Goal: Task Accomplishment & Management: Manage account settings

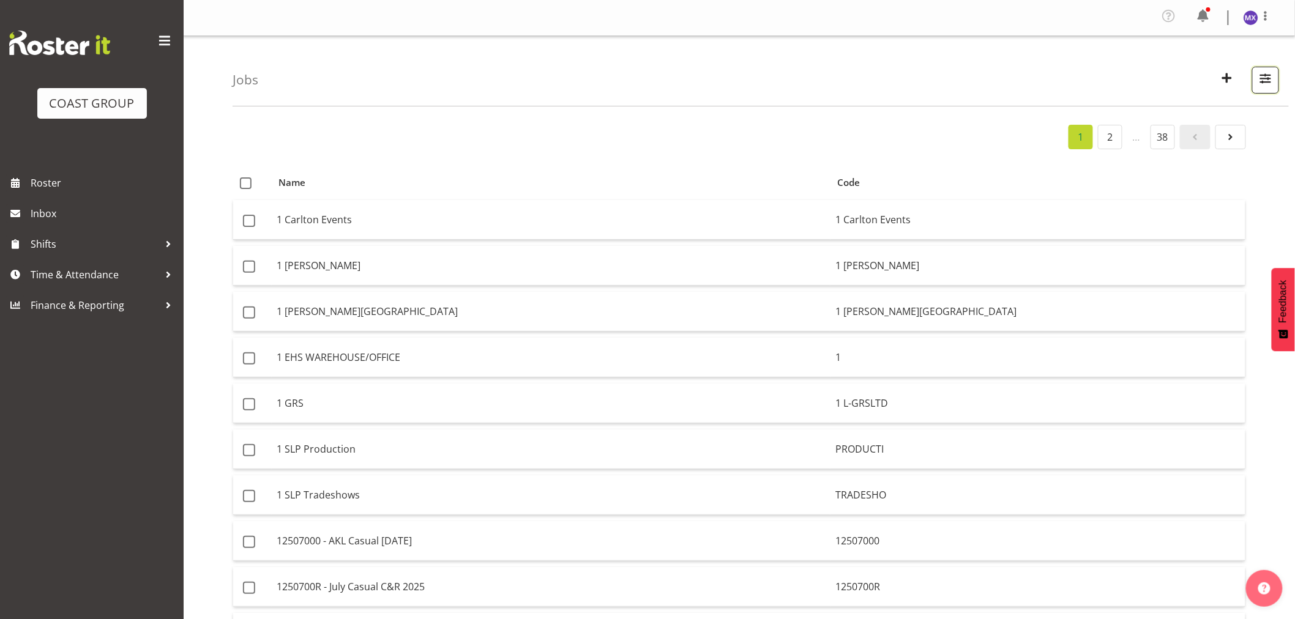
click at [1267, 77] on span "button" at bounding box center [1265, 78] width 16 height 16
click at [1177, 132] on input "text" at bounding box center [1187, 136] width 164 height 24
paste input "62504090"
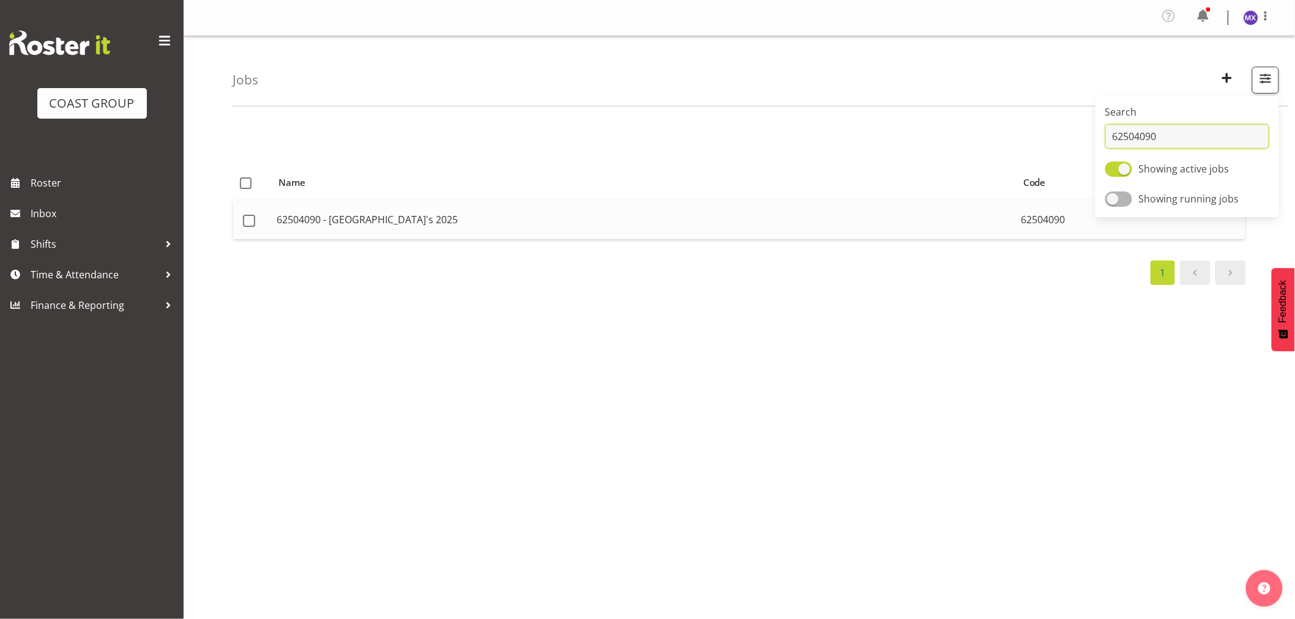
type input "62504090"
click at [907, 228] on td "62504090 - [GEOGRAPHIC_DATA]'s 2025" at bounding box center [644, 219] width 745 height 39
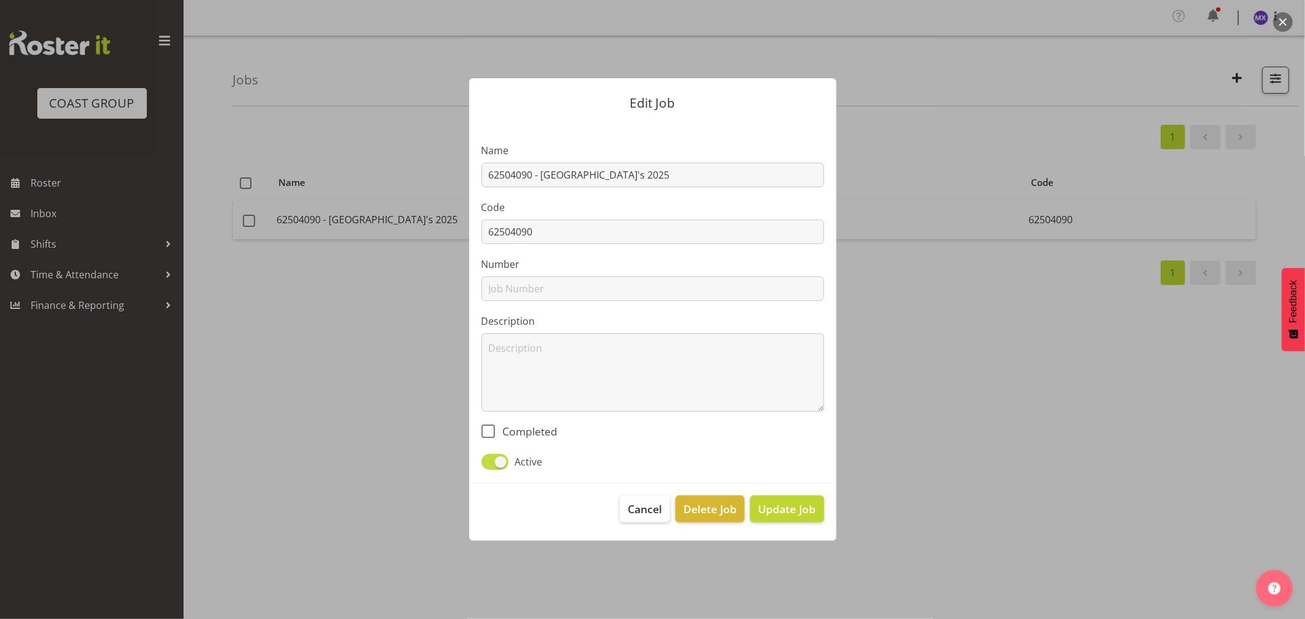
click at [489, 457] on span at bounding box center [494, 461] width 27 height 15
click at [489, 458] on input "Active" at bounding box center [485, 462] width 8 height 8
checkbox input "false"
click at [781, 508] on span "Update Job" at bounding box center [787, 509] width 58 height 16
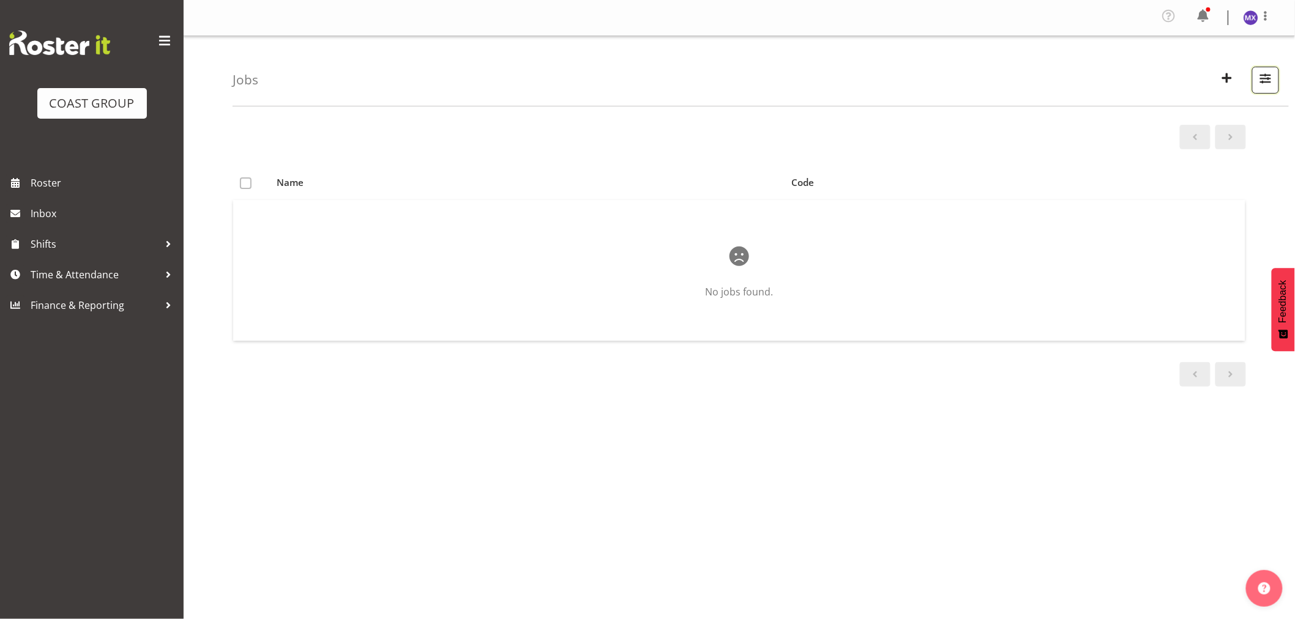
click at [1264, 84] on span "button" at bounding box center [1265, 78] width 16 height 16
drag, startPoint x: 1207, startPoint y: 147, endPoint x: 1017, endPoint y: 145, distance: 189.1
click at [1017, 145] on div "Jobs Search 62504090 Showing active jobs Showing running jobs Name Code No jobs…" at bounding box center [739, 320] width 1111 height 569
paste input "713"
click at [1271, 80] on span "button" at bounding box center [1265, 78] width 16 height 16
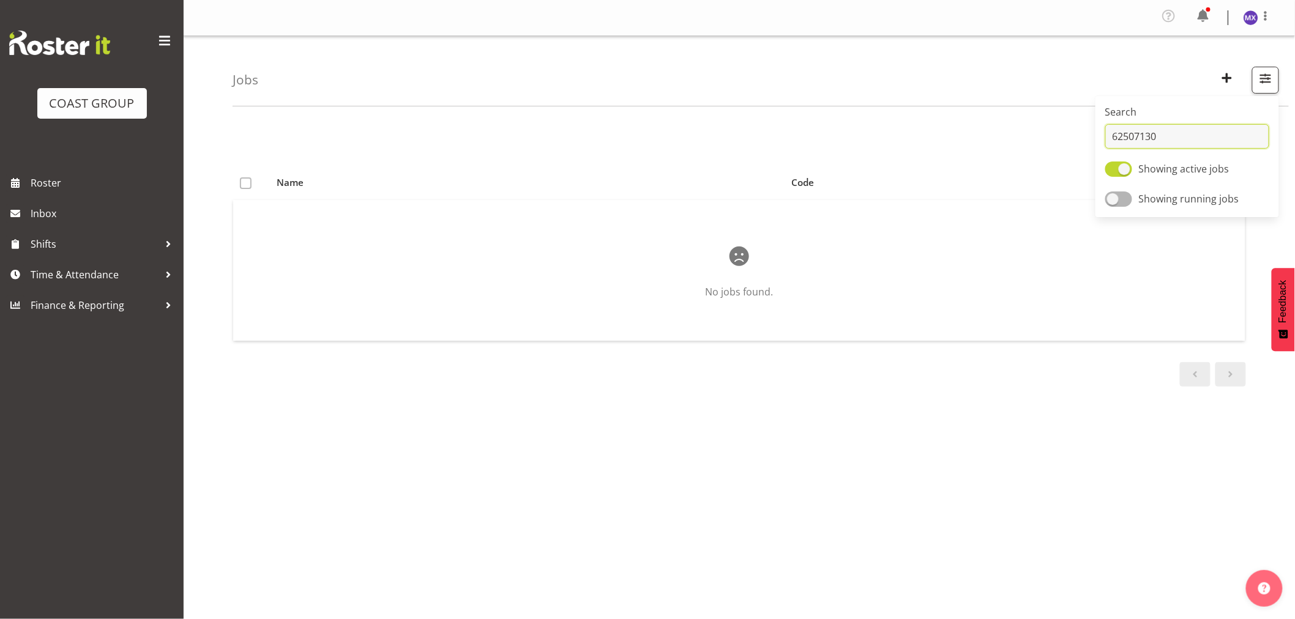
drag, startPoint x: 1173, startPoint y: 138, endPoint x: 1118, endPoint y: 136, distance: 55.7
click at [1118, 136] on input "62507130" at bounding box center [1187, 136] width 164 height 24
type input "6"
paste input "62507130"
type input "62507130"
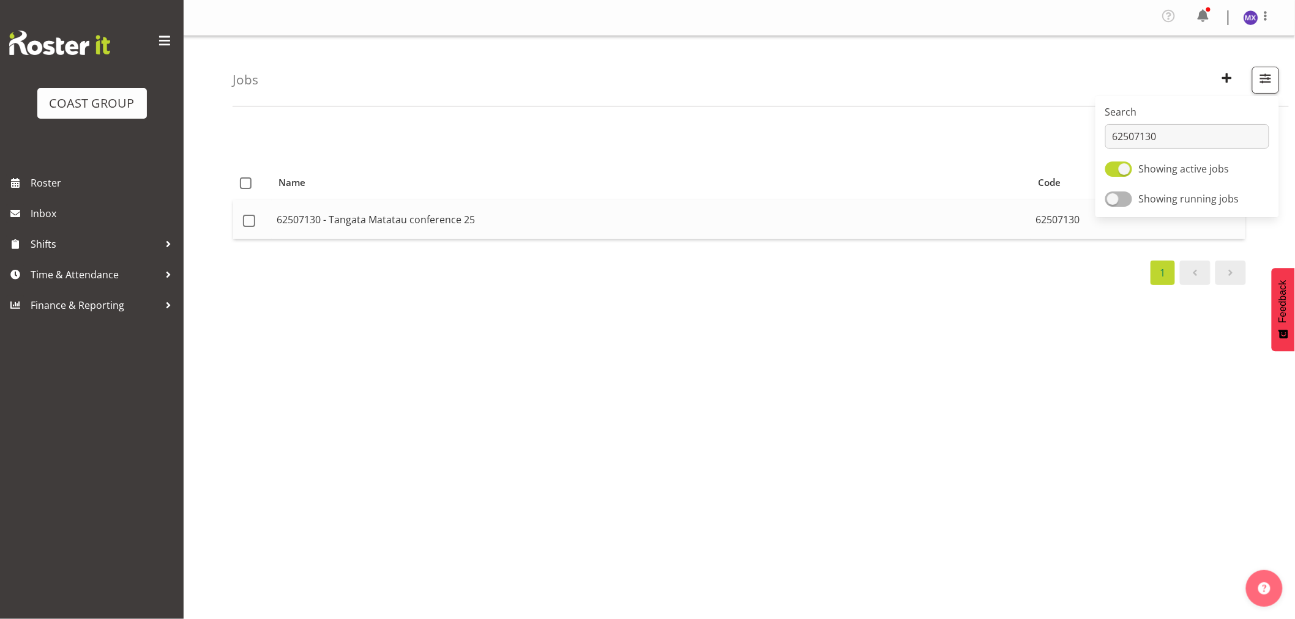
click at [609, 219] on td "62507130 - Tangata Matatau conference 25" at bounding box center [651, 219] width 759 height 39
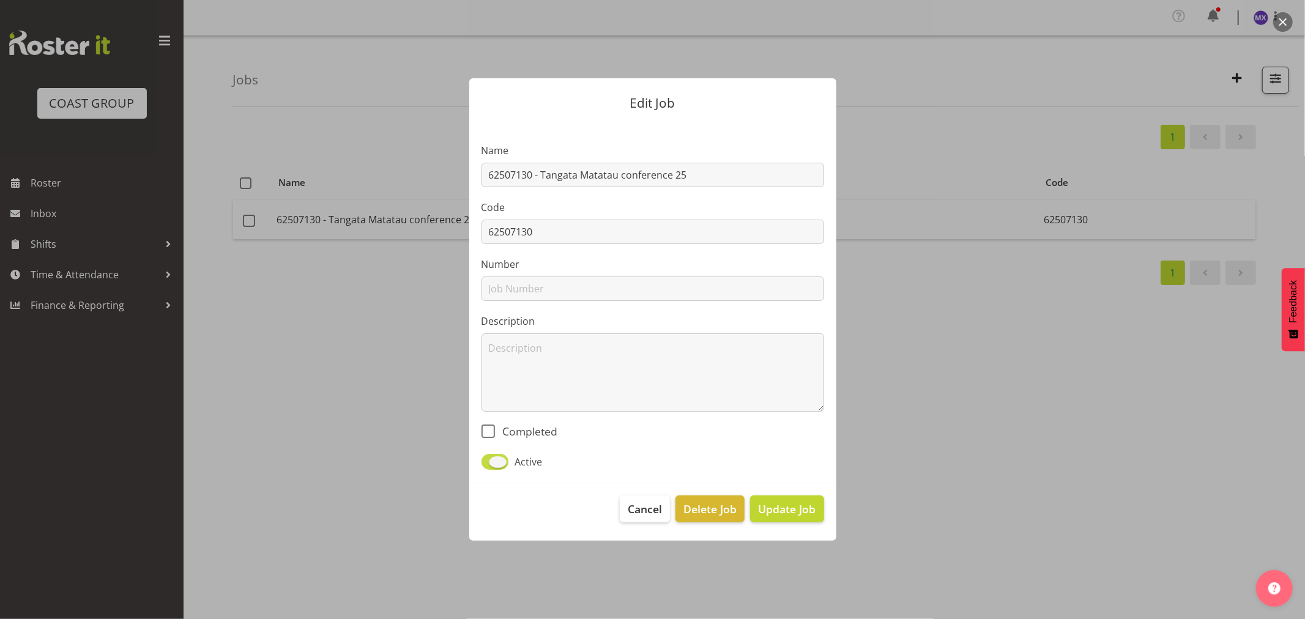
click at [485, 460] on span at bounding box center [494, 461] width 27 height 15
click at [485, 460] on input "Active" at bounding box center [485, 462] width 8 height 8
checkbox input "false"
click at [791, 512] on span "Update Job" at bounding box center [787, 509] width 58 height 16
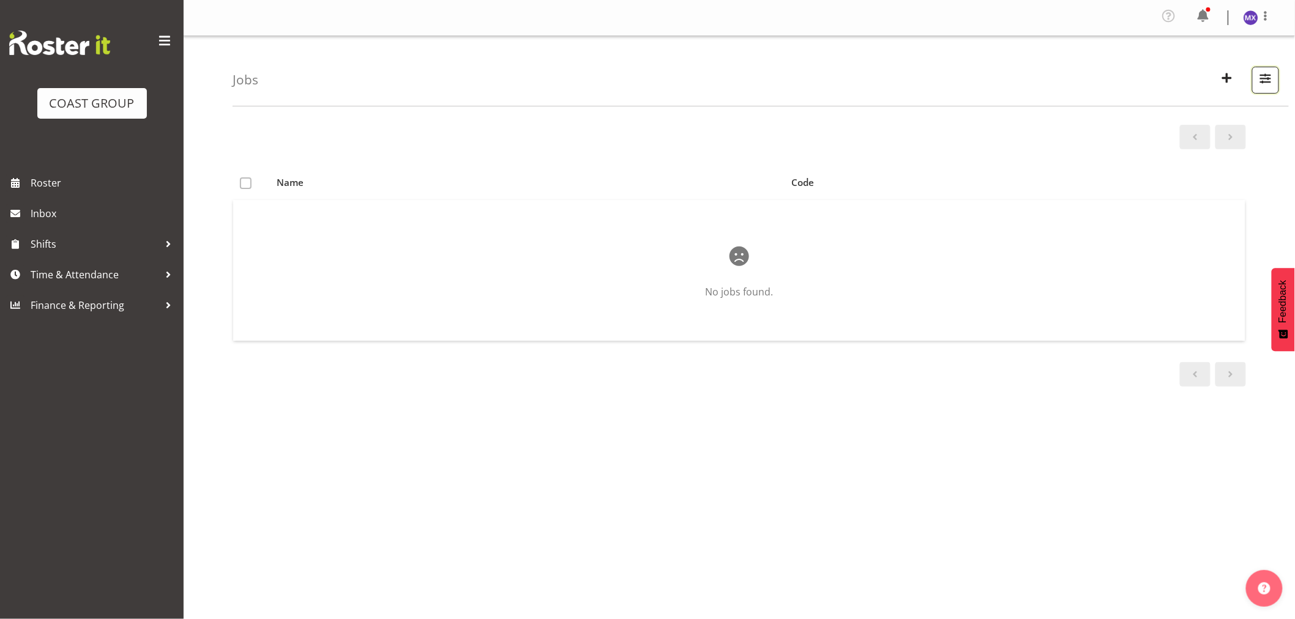
click at [1258, 81] on span "button" at bounding box center [1265, 78] width 16 height 16
drag, startPoint x: 1213, startPoint y: 133, endPoint x: 1114, endPoint y: 132, distance: 99.1
click at [1114, 132] on input "62507130" at bounding box center [1187, 136] width 164 height 24
paste input "08"
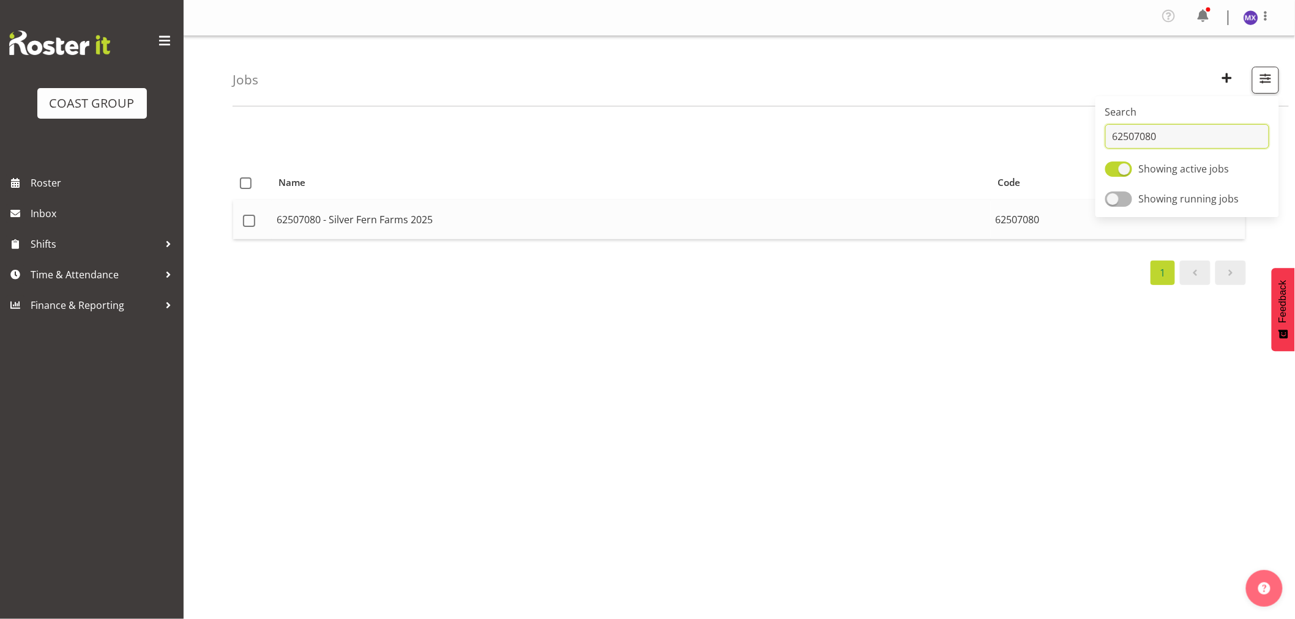
type input "62507080"
click at [885, 216] on td "62507080 - Silver Fern Farms 2025" at bounding box center [631, 219] width 719 height 39
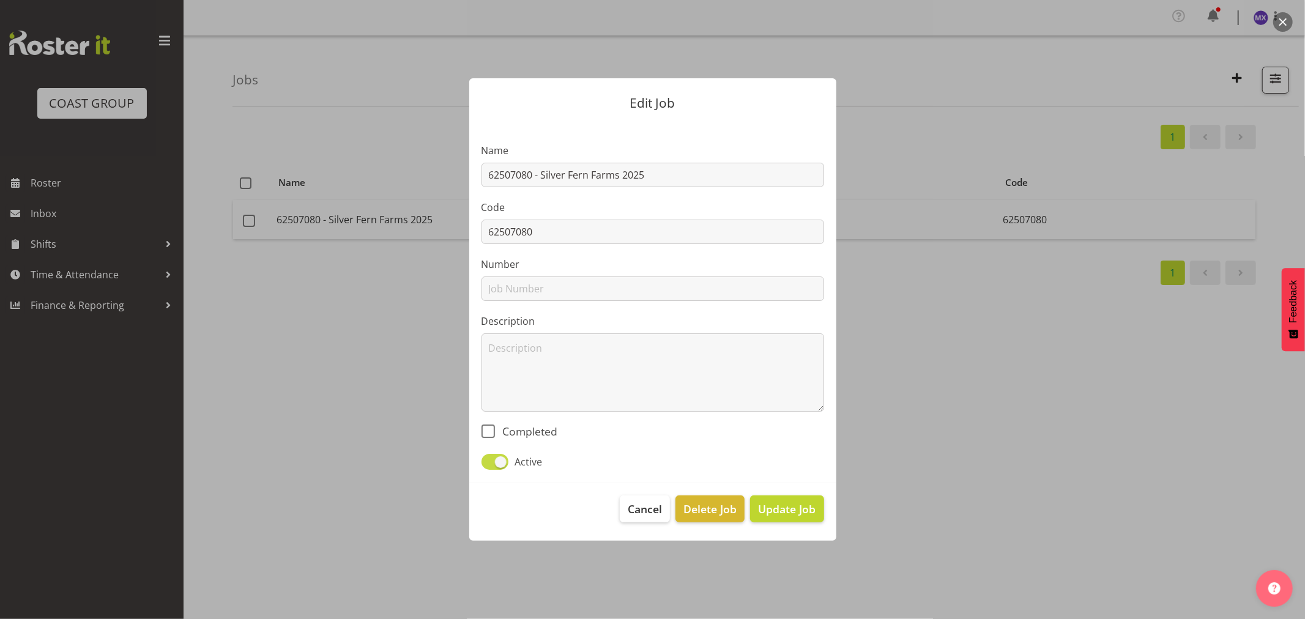
click at [485, 461] on span at bounding box center [494, 461] width 27 height 15
click at [485, 461] on input "Active" at bounding box center [485, 462] width 8 height 8
checkbox input "false"
click at [796, 511] on span "Update Job" at bounding box center [787, 509] width 58 height 16
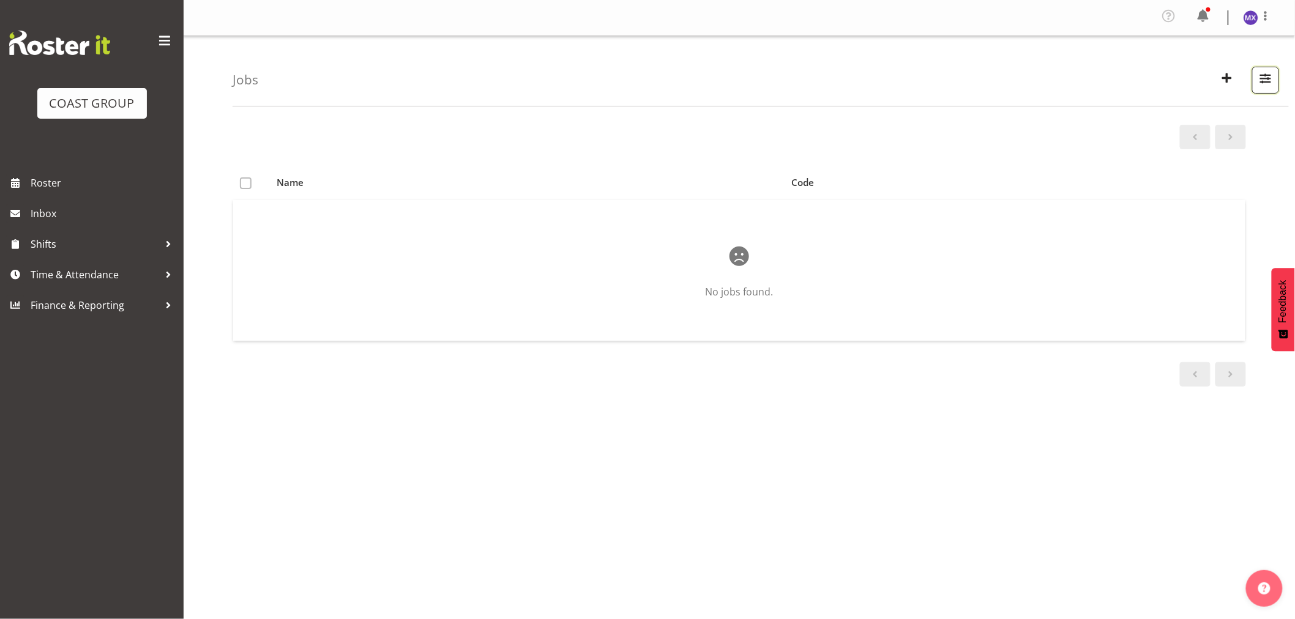
click at [1263, 83] on span "button" at bounding box center [1265, 78] width 16 height 16
drag, startPoint x: 1219, startPoint y: 136, endPoint x: 1102, endPoint y: 144, distance: 117.7
click at [1102, 144] on div "Search 62507080 Showing active jobs Showing running jobs" at bounding box center [1187, 156] width 184 height 111
paste input "3250603H"
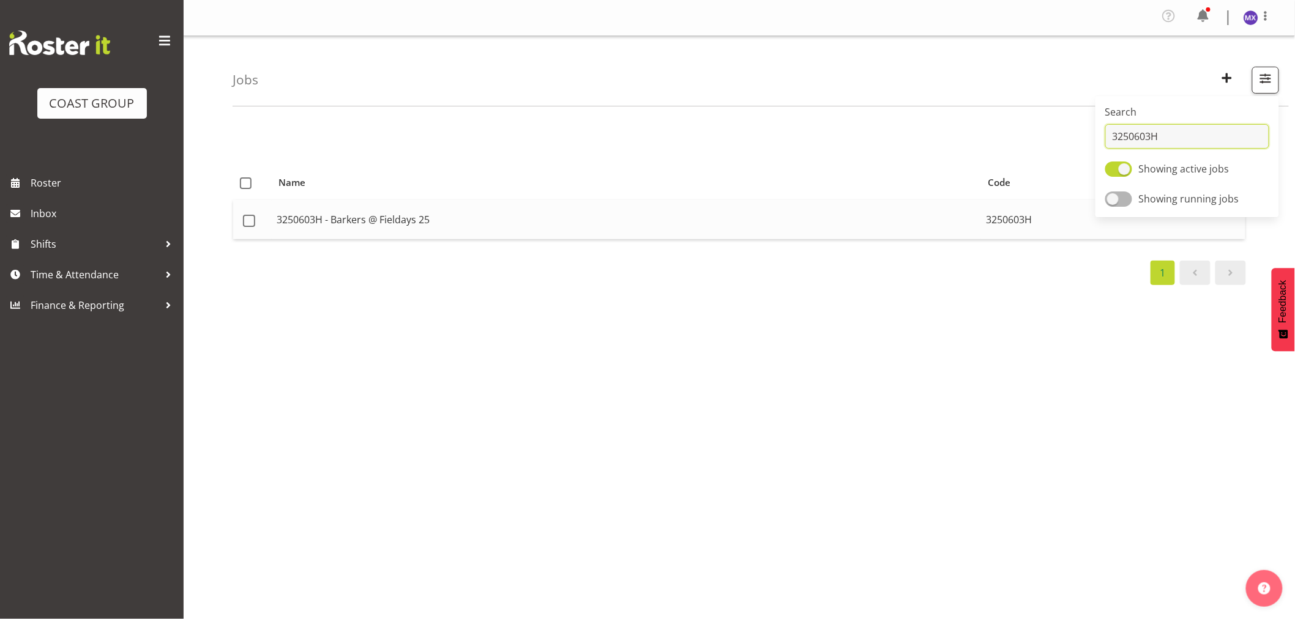
type input "3250603H"
click at [782, 232] on td "3250603H - Barkers @ Fieldays 25" at bounding box center [626, 219] width 709 height 39
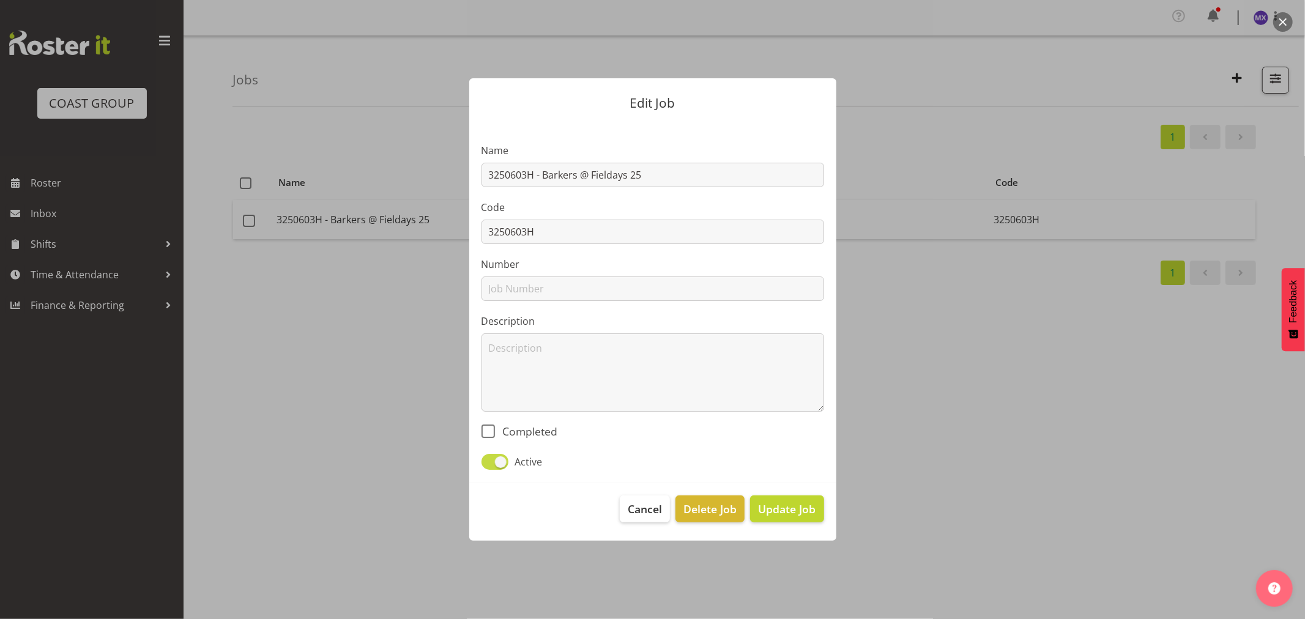
click at [488, 456] on span at bounding box center [494, 461] width 27 height 15
click at [488, 458] on input "Active" at bounding box center [485, 462] width 8 height 8
checkbox input "false"
click at [784, 511] on span "Update Job" at bounding box center [787, 509] width 58 height 16
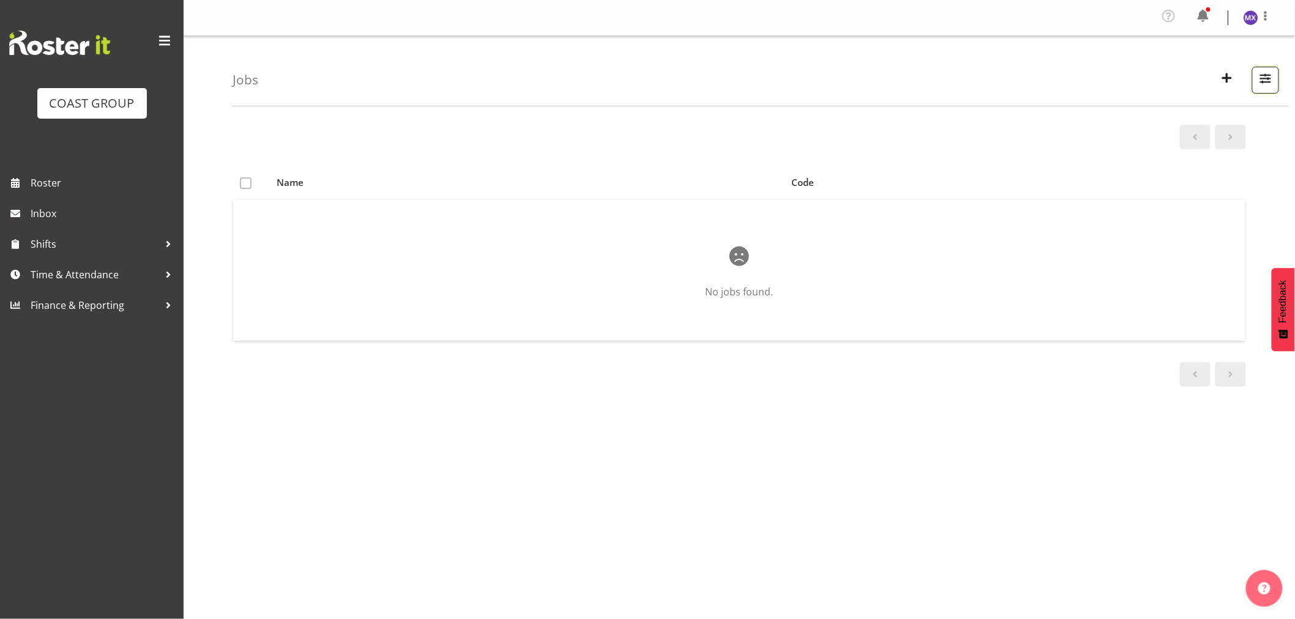
click at [1257, 76] on span "button" at bounding box center [1265, 78] width 16 height 16
drag, startPoint x: 1218, startPoint y: 133, endPoint x: 1110, endPoint y: 139, distance: 107.9
click at [1110, 139] on input "3250603H" at bounding box center [1187, 136] width 164 height 24
paste input "42504010"
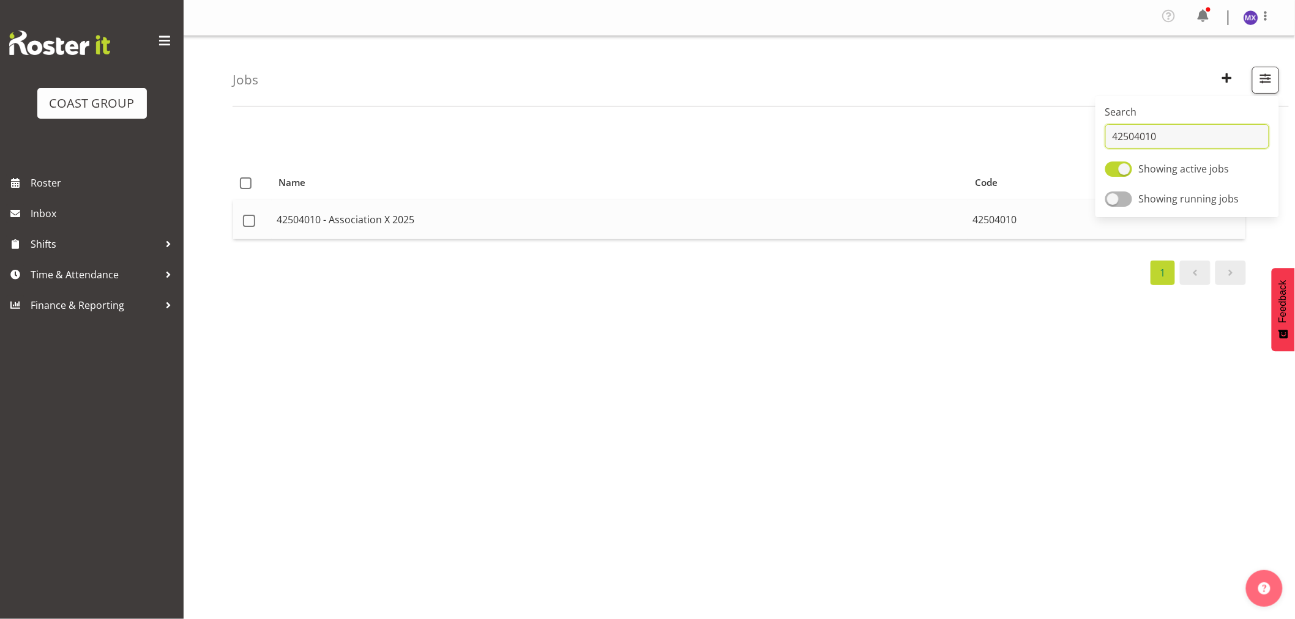
type input "42504010"
click at [836, 225] on td "42504010 - Association X 2025" at bounding box center [620, 219] width 696 height 39
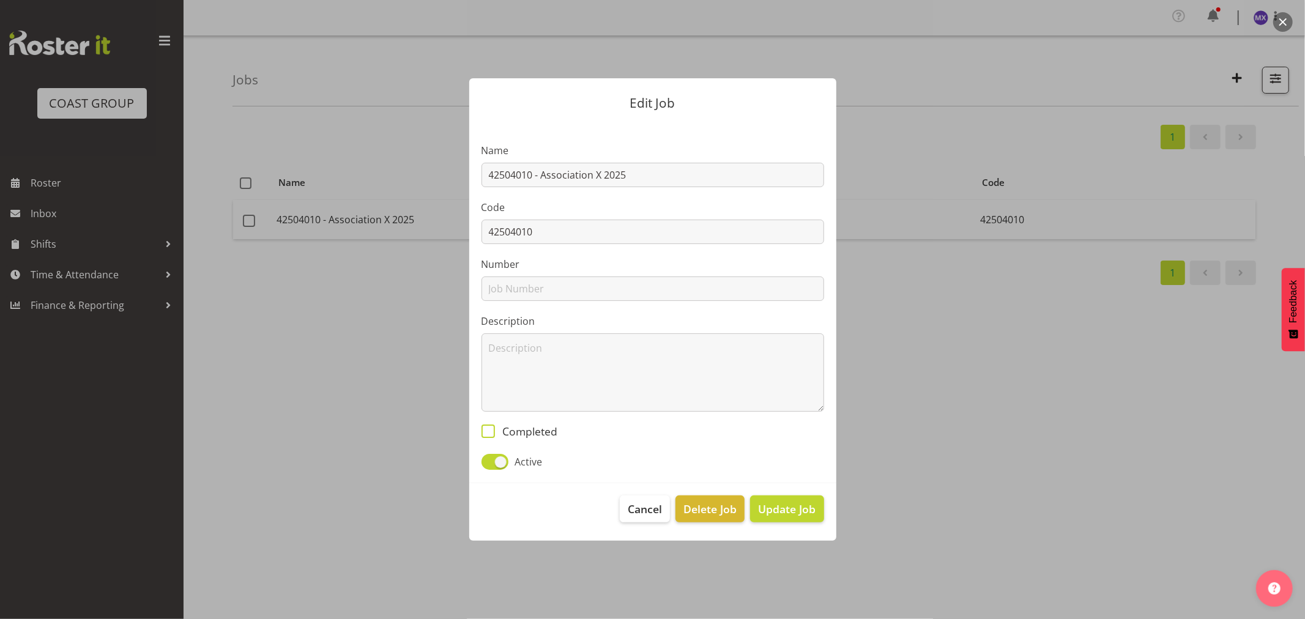
click at [488, 436] on span at bounding box center [487, 431] width 13 height 13
click at [488, 435] on input "Completed" at bounding box center [485, 431] width 8 height 8
checkbox input "true"
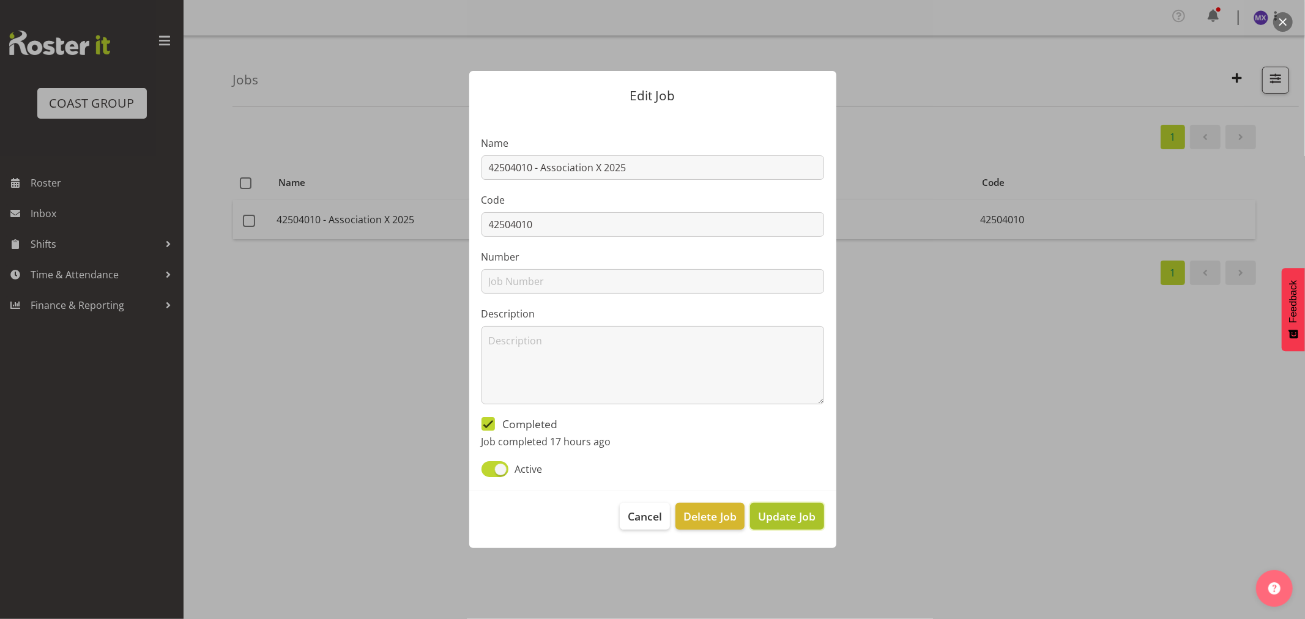
click at [797, 518] on span "Update Job" at bounding box center [787, 516] width 58 height 16
